Goal: Check status: Check status

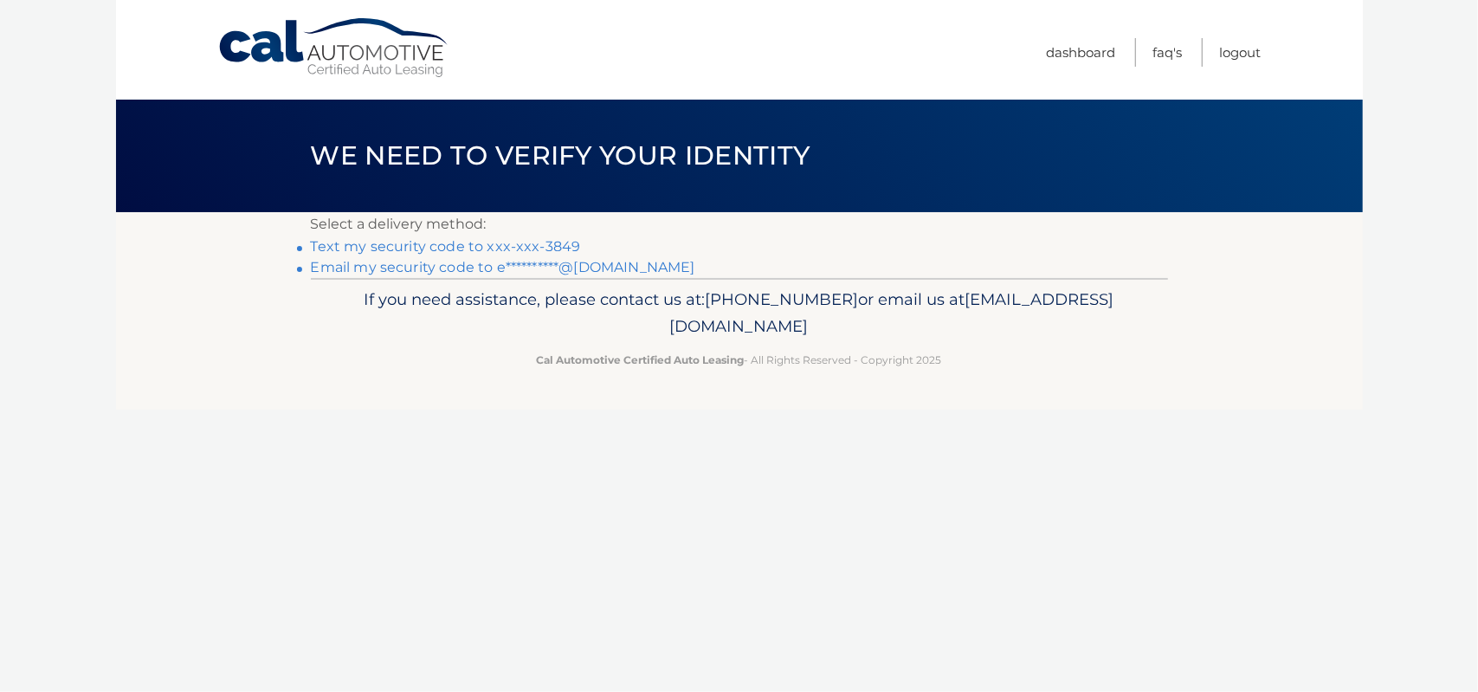
click at [498, 249] on link "Text my security code to xxx-xxx-3849" at bounding box center [446, 246] width 270 height 16
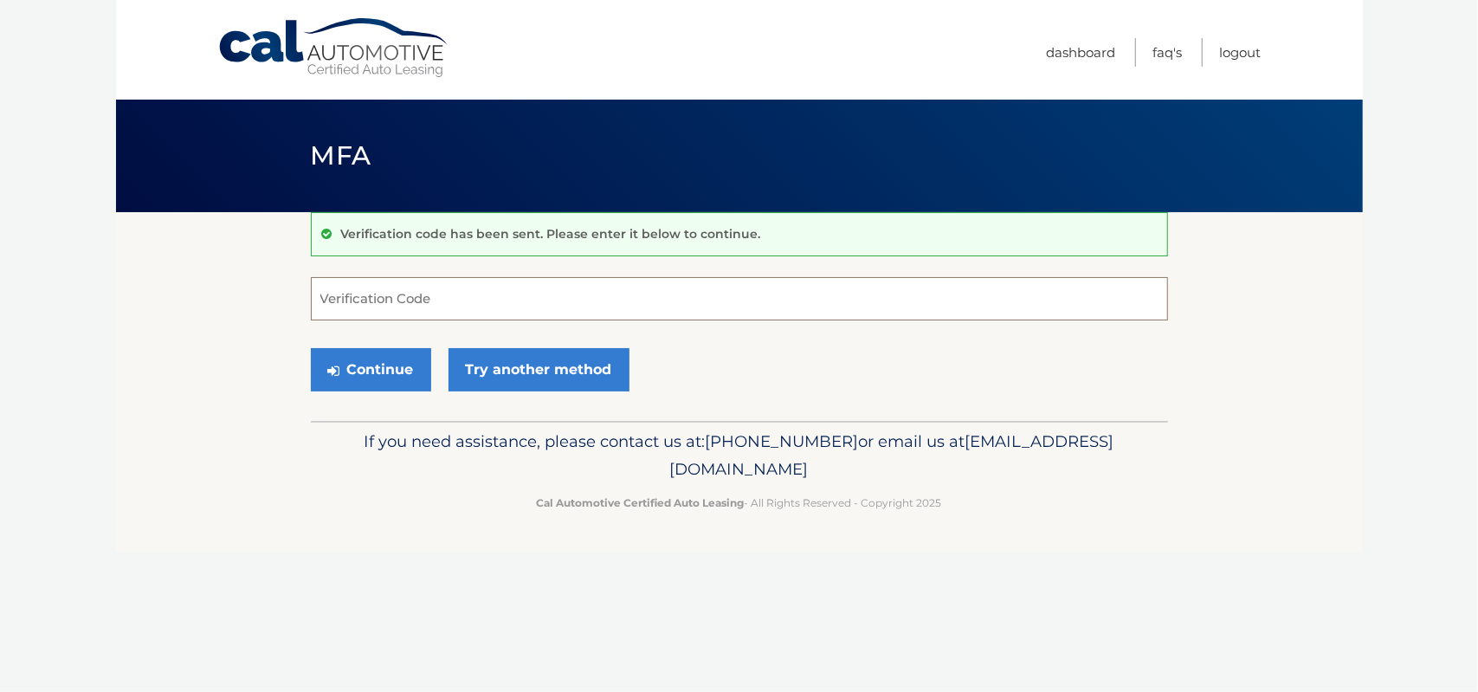
click at [475, 297] on input "Verification Code" at bounding box center [739, 298] width 857 height 43
type input "204218"
click at [408, 364] on button "Continue" at bounding box center [371, 369] width 120 height 43
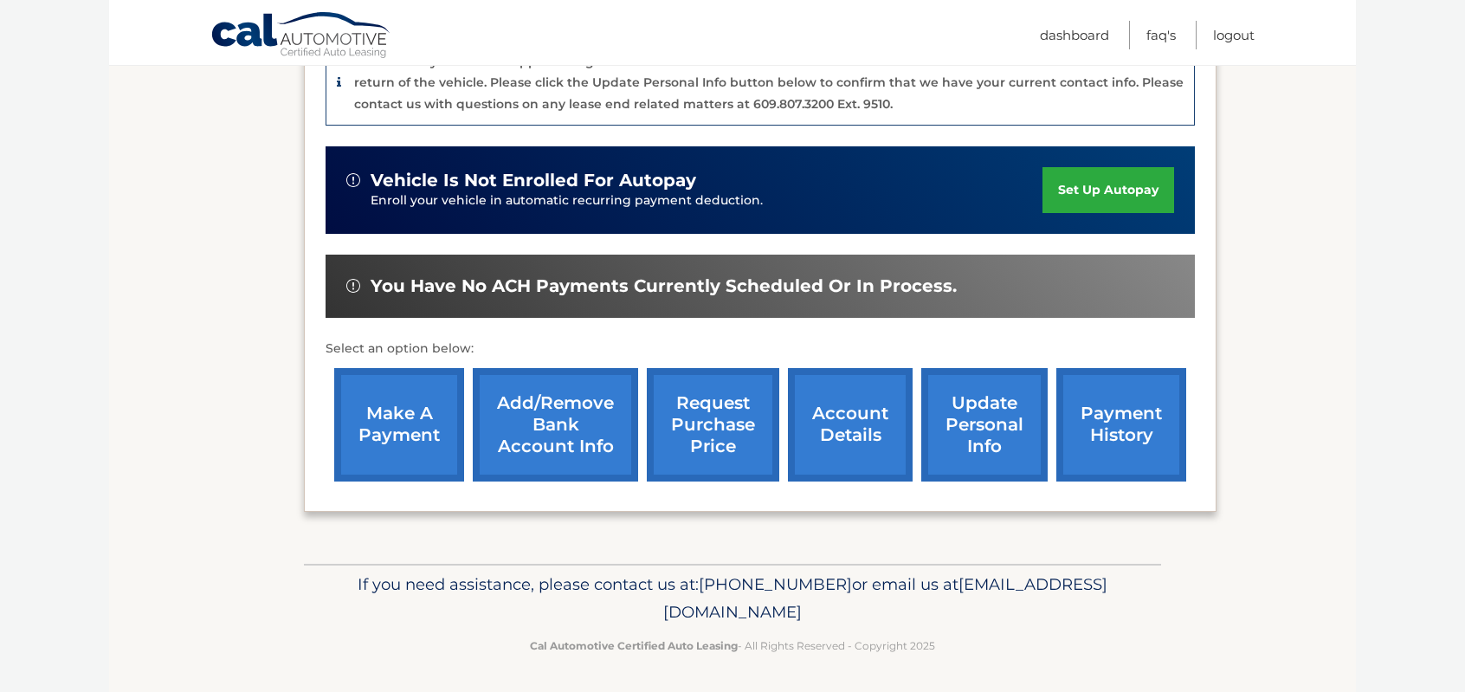
scroll to position [462, 0]
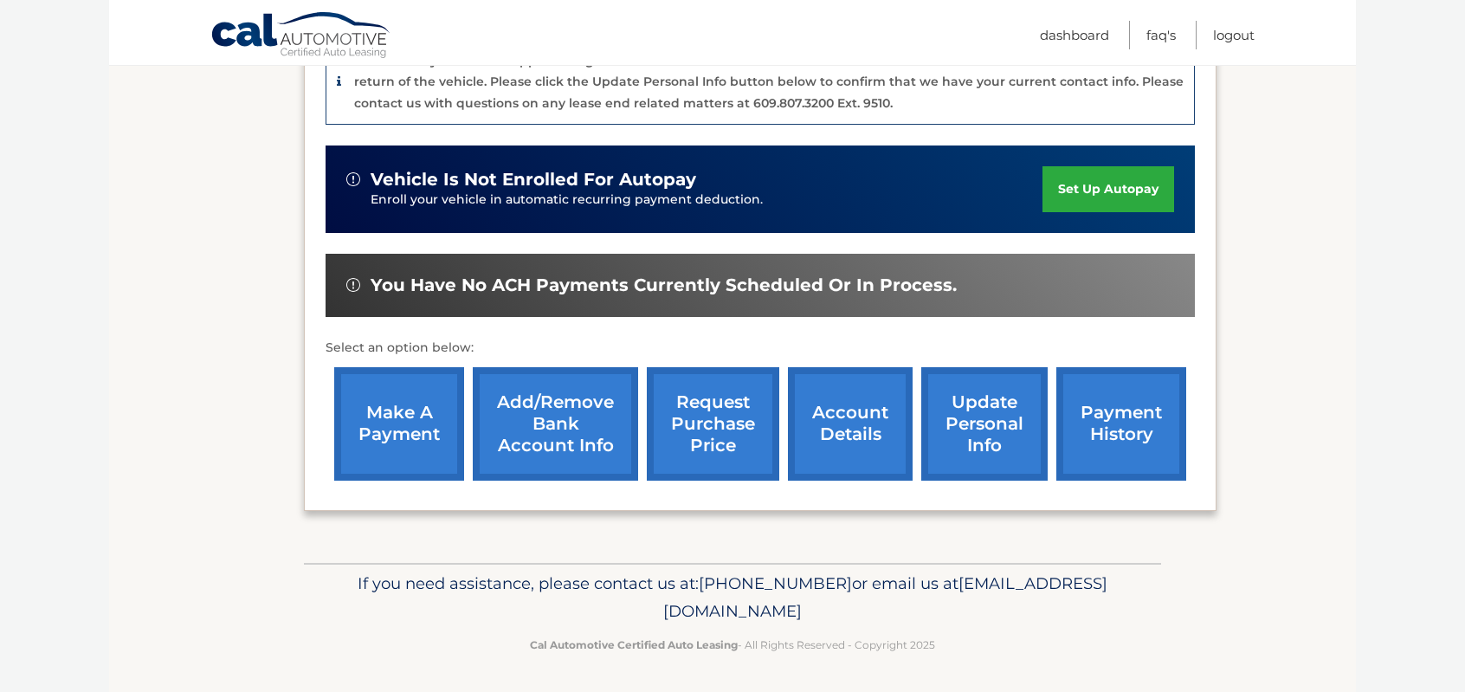
click at [838, 424] on link "account details" at bounding box center [850, 423] width 125 height 113
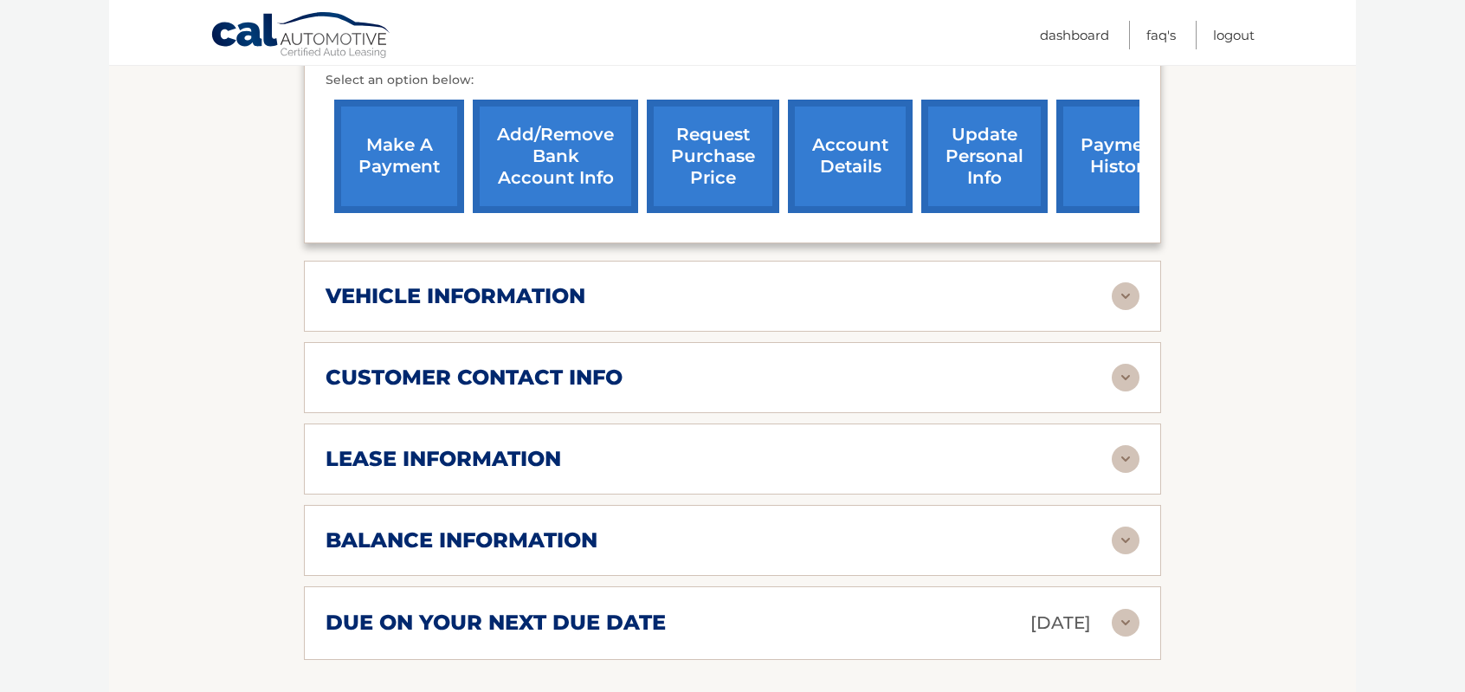
scroll to position [649, 0]
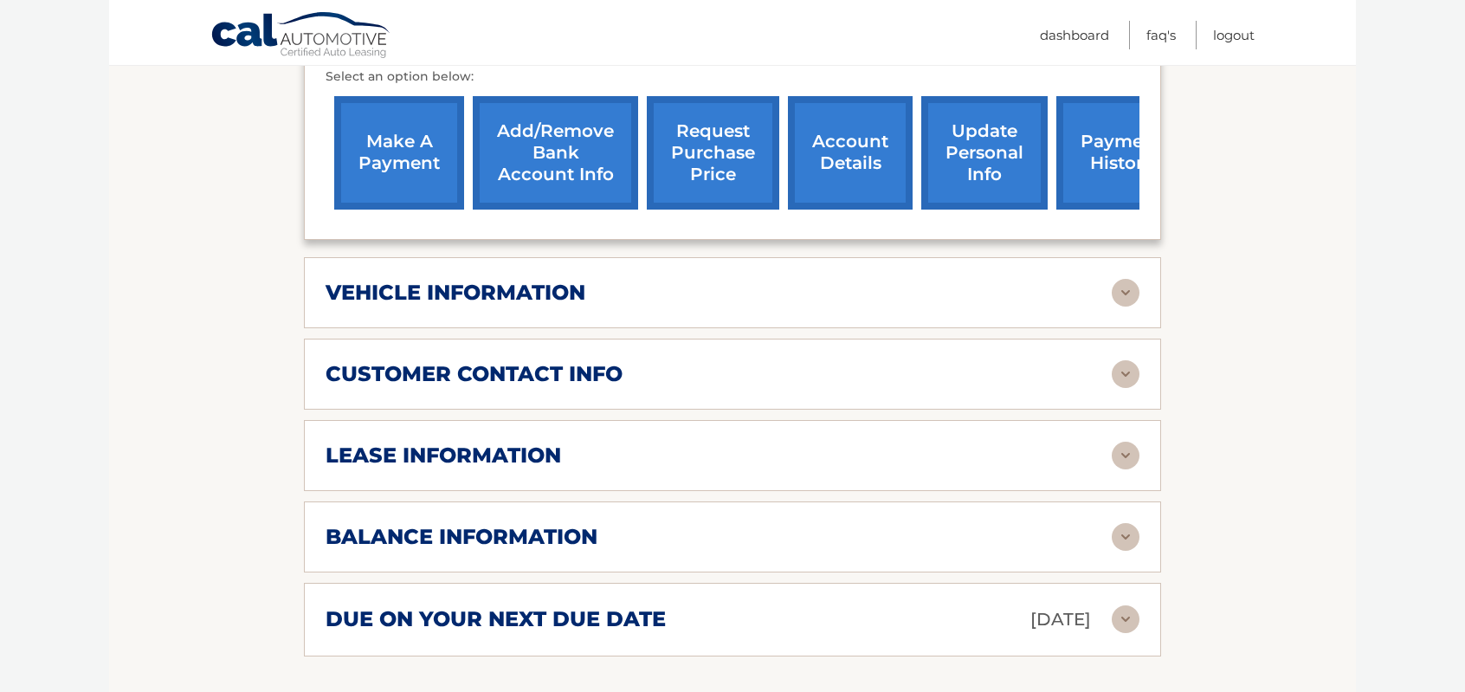
click at [383, 606] on h2 "due on your next due date" at bounding box center [495, 619] width 340 height 26
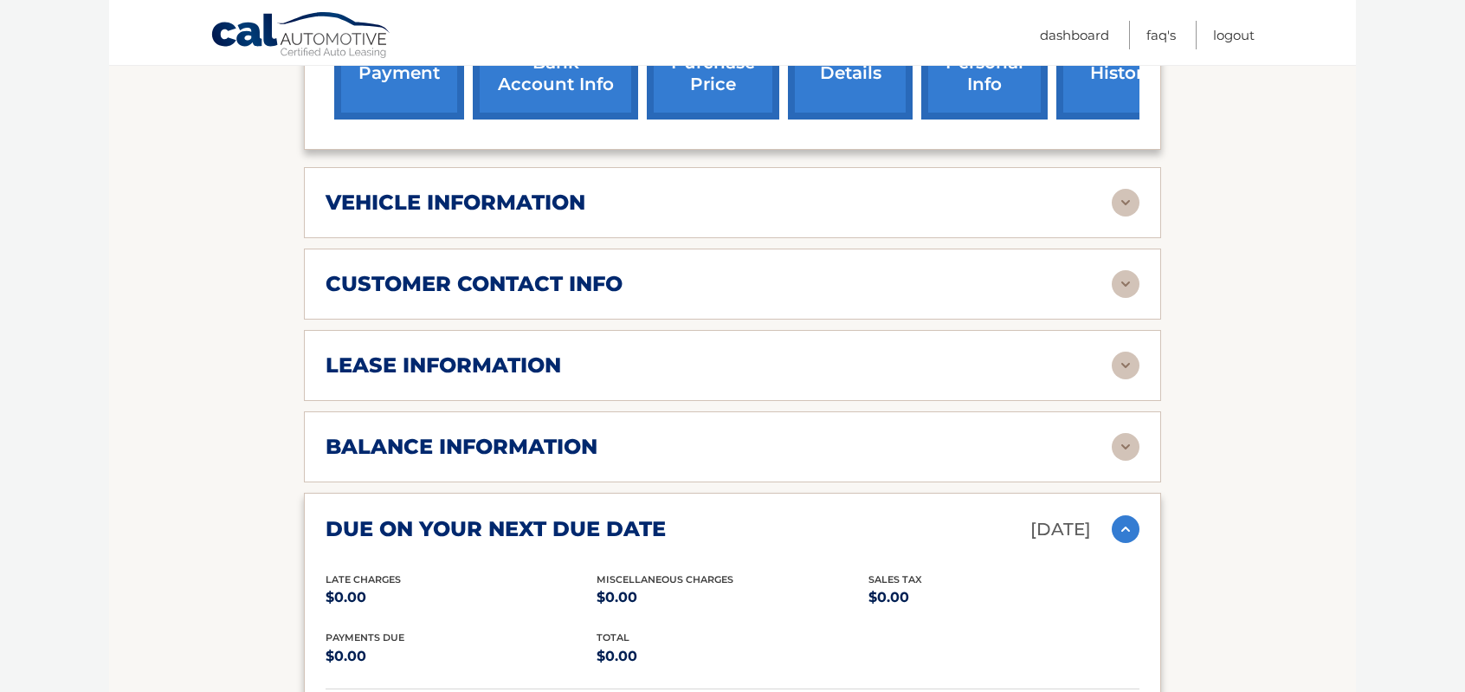
scroll to position [866, 0]
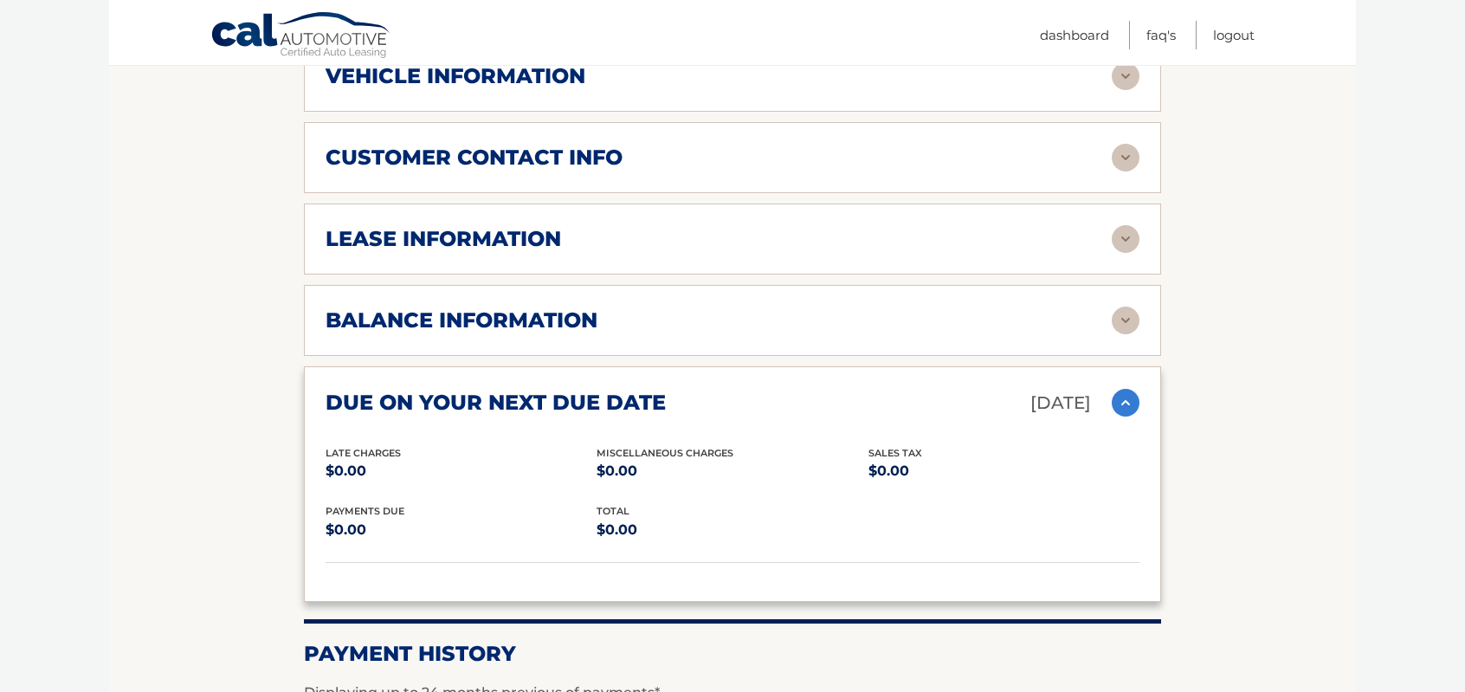
click at [368, 245] on h2 "lease information" at bounding box center [442, 239] width 235 height 26
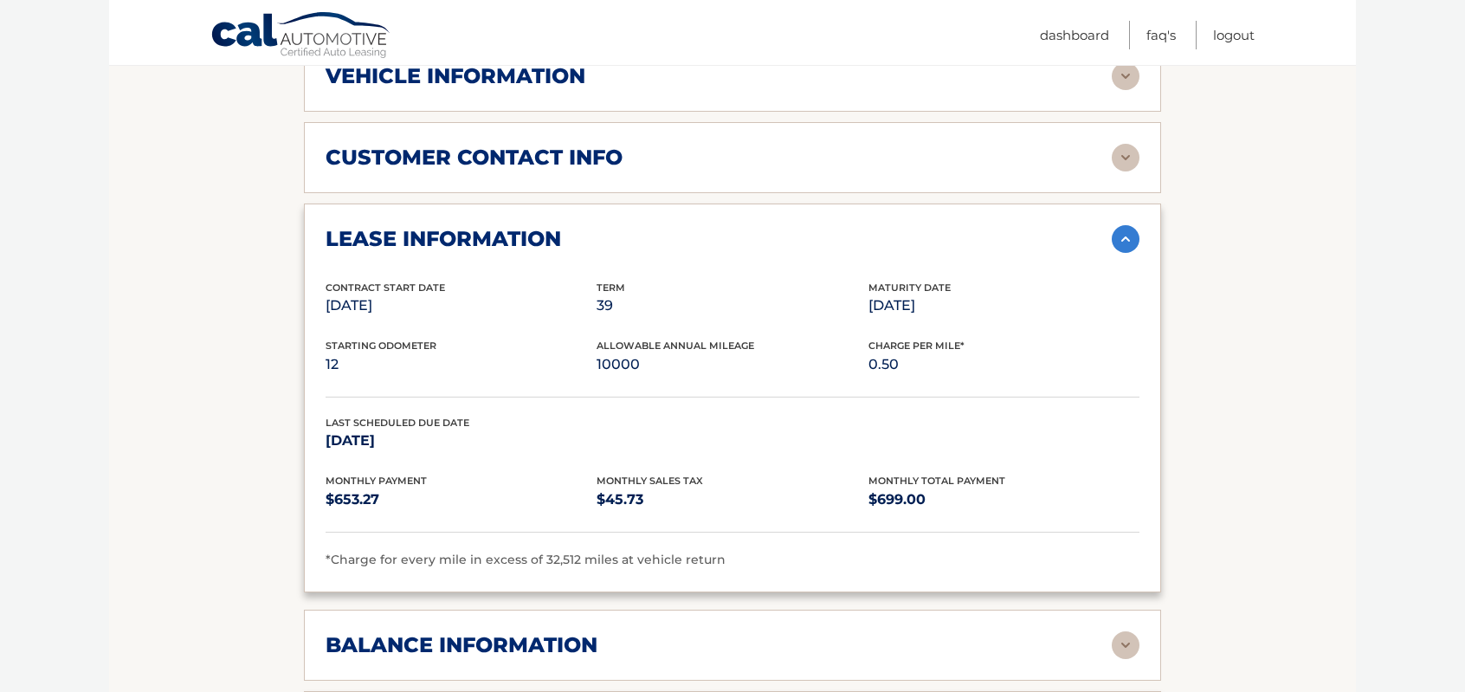
scroll to position [1154, 0]
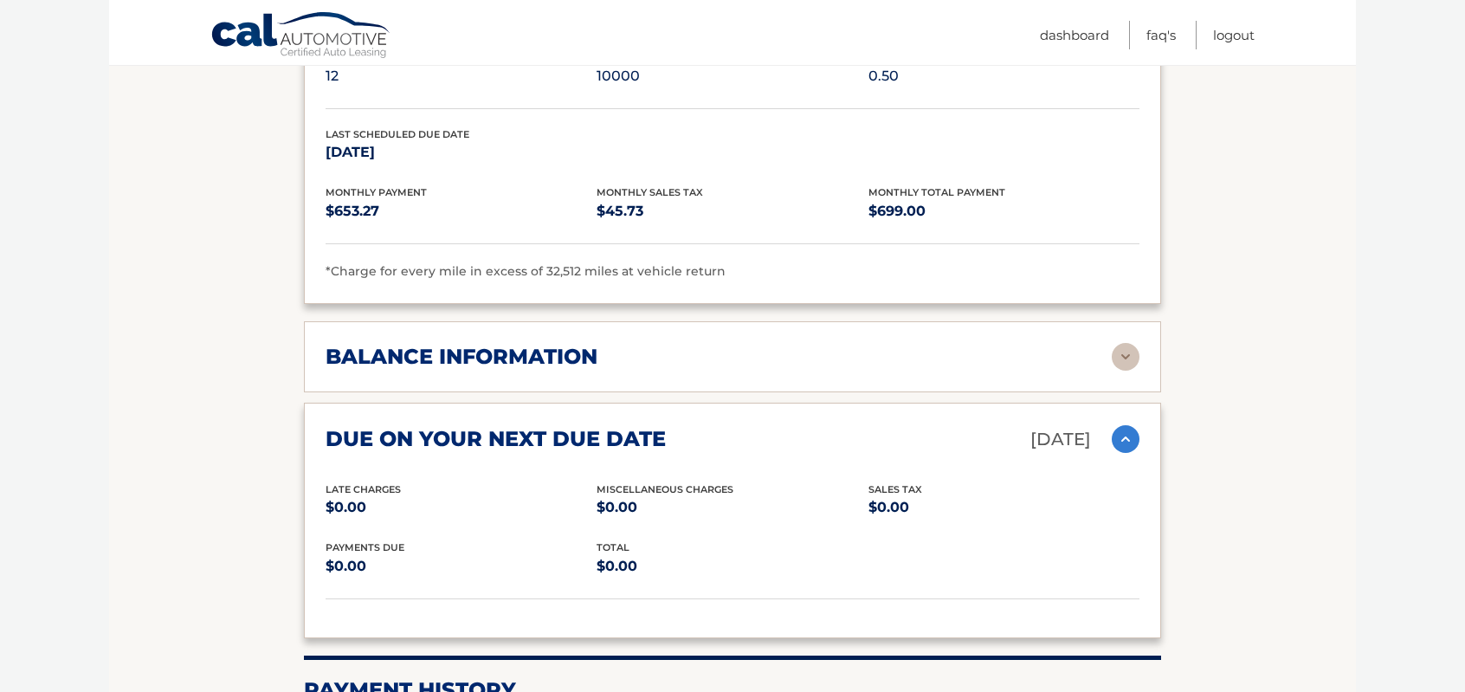
click at [413, 333] on div "balance information Payments Received 39 Payments Remaining Next Payment will b…" at bounding box center [732, 356] width 857 height 71
click at [414, 344] on h2 "balance information" at bounding box center [461, 357] width 272 height 26
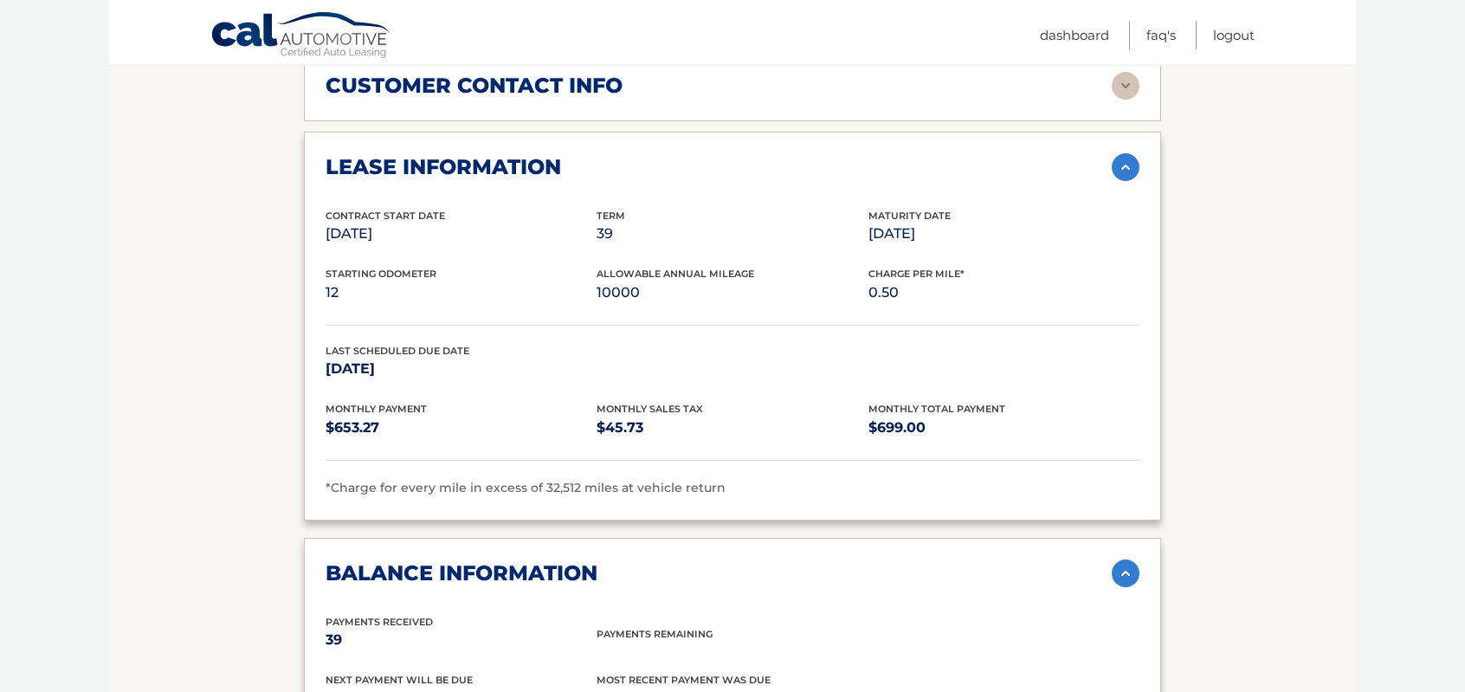
scroll to position [721, 0]
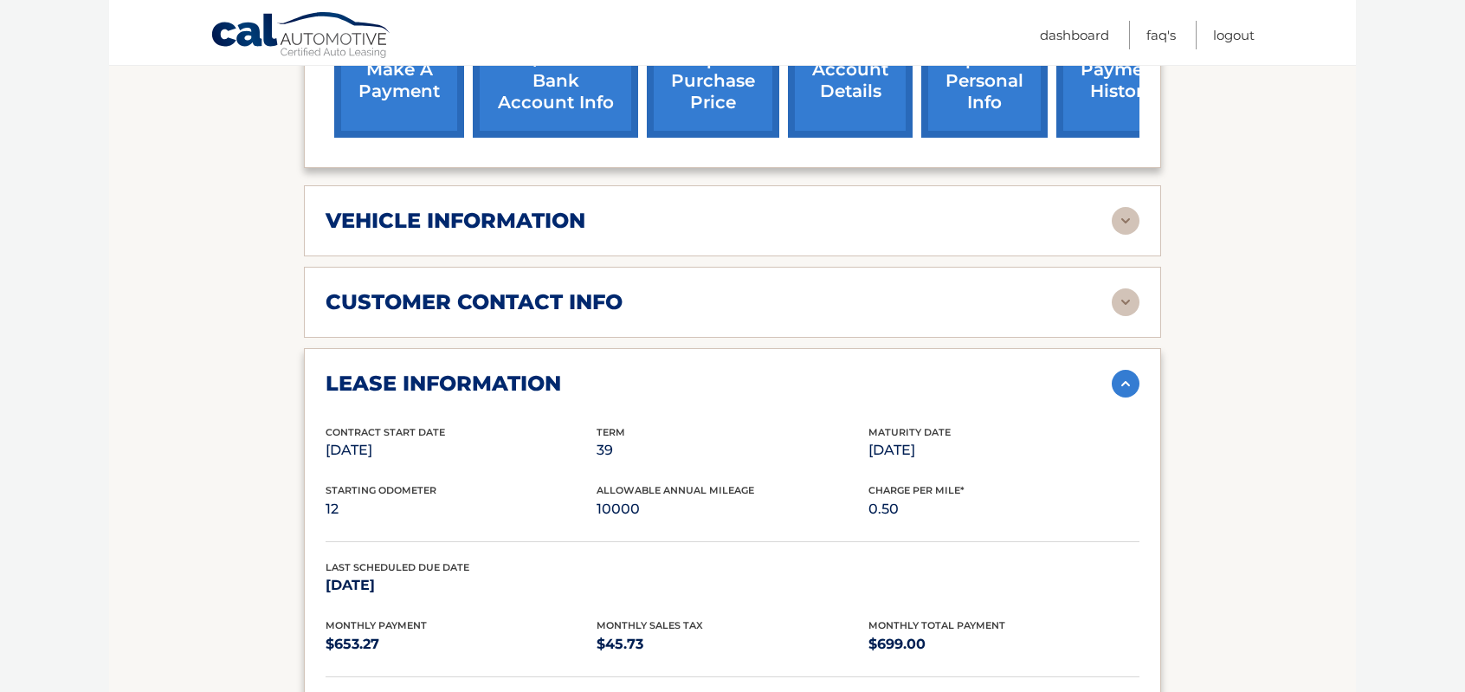
click at [440, 210] on h2 "vehicle information" at bounding box center [455, 221] width 260 height 26
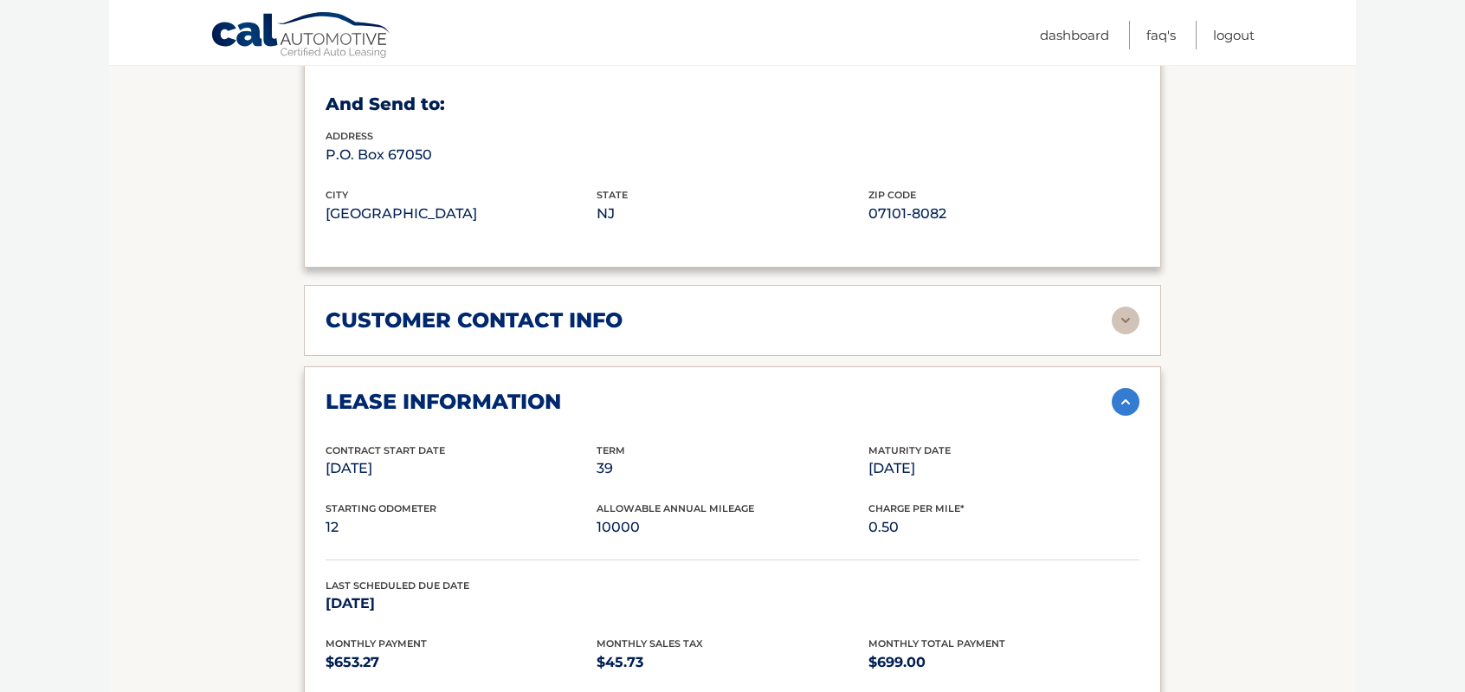
scroll to position [1154, 0]
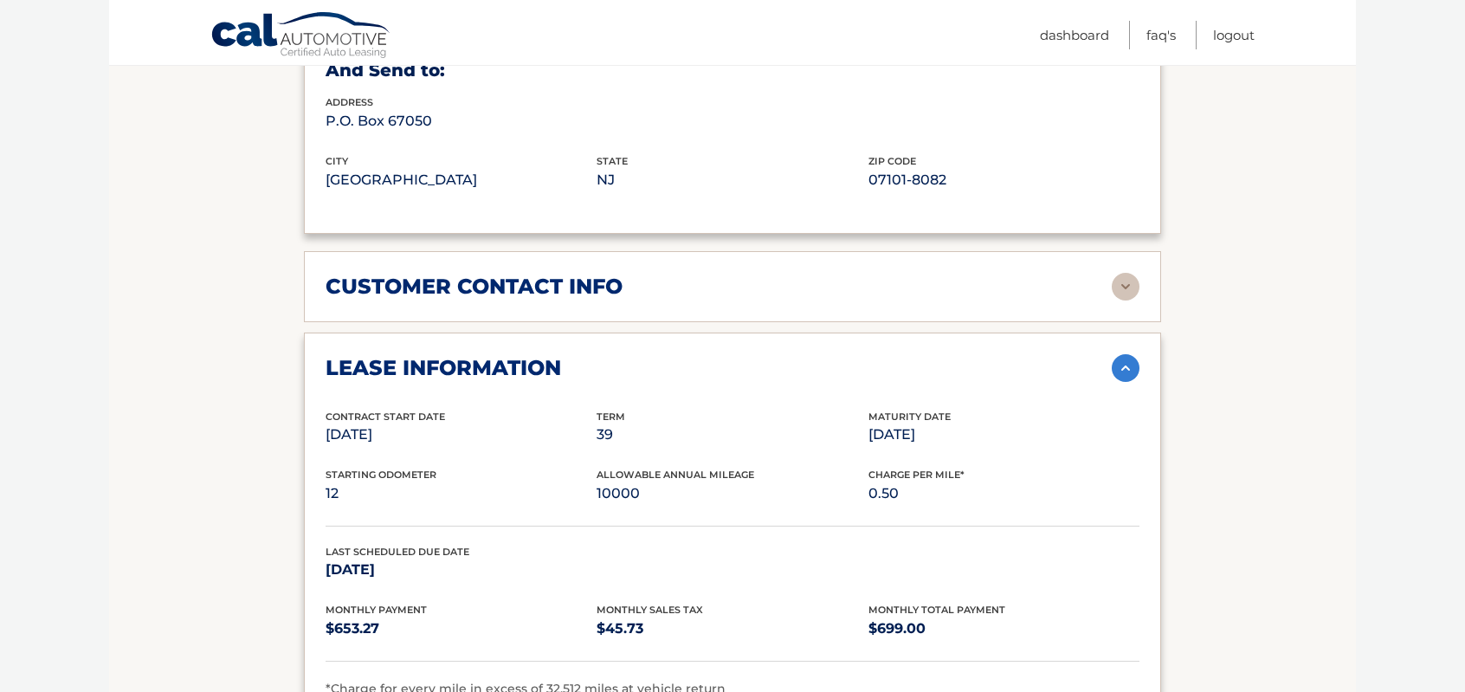
click at [343, 274] on h2 "customer contact info" at bounding box center [473, 287] width 297 height 26
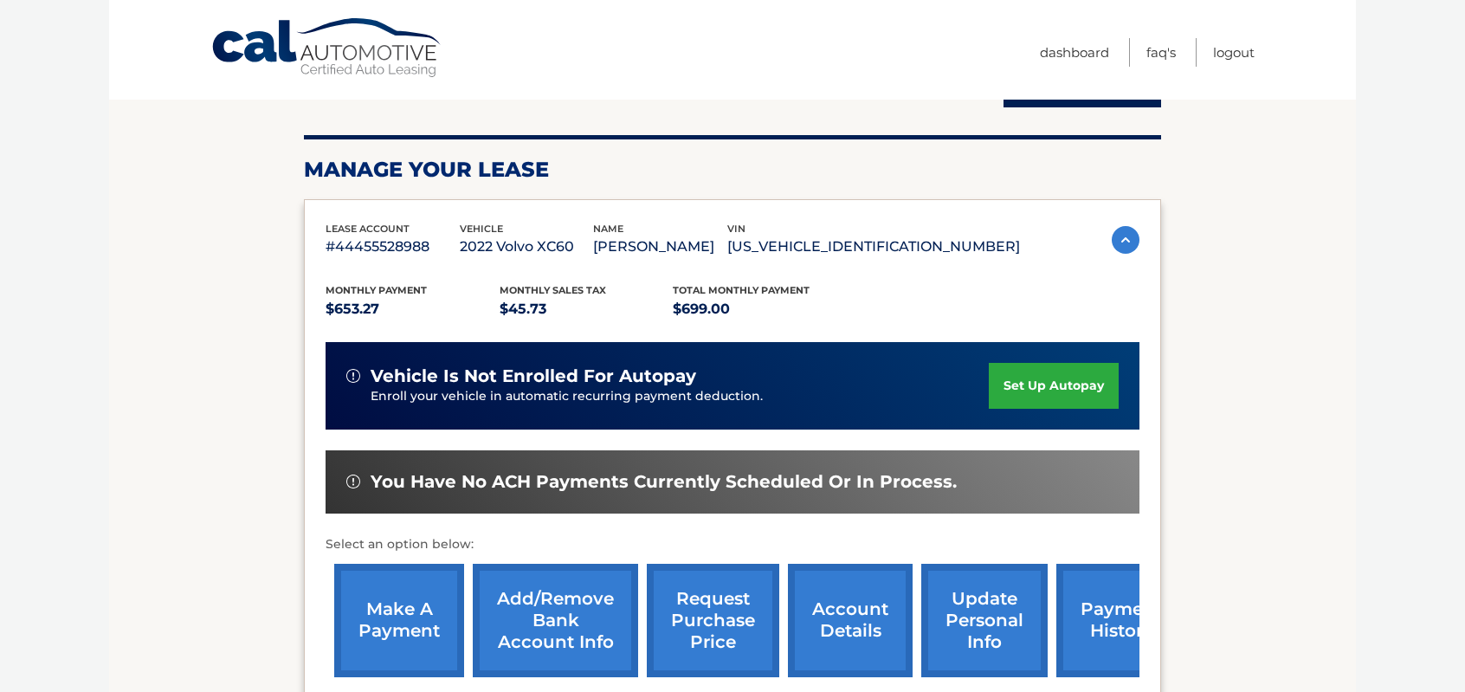
scroll to position [0, 0]
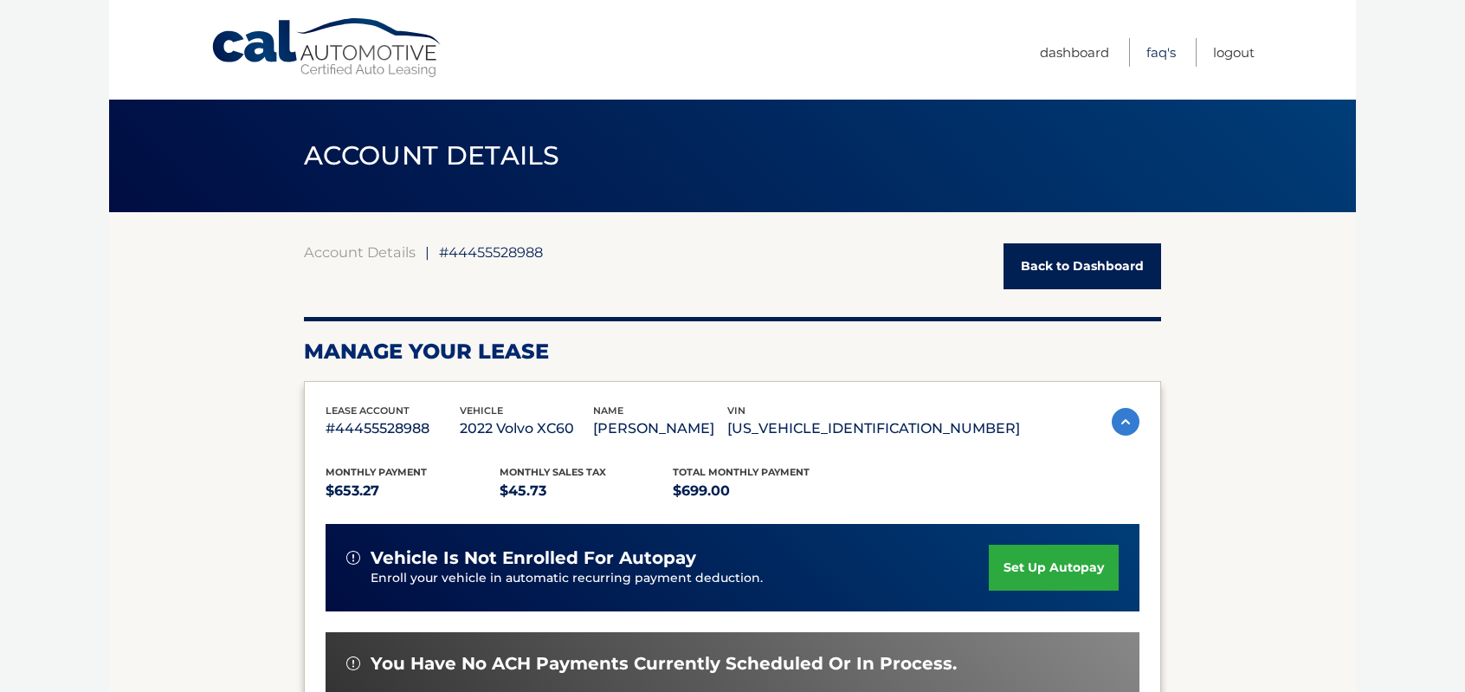
click at [1150, 58] on link "FAQ's" at bounding box center [1160, 52] width 29 height 29
